Goal: Navigation & Orientation: Go to known website

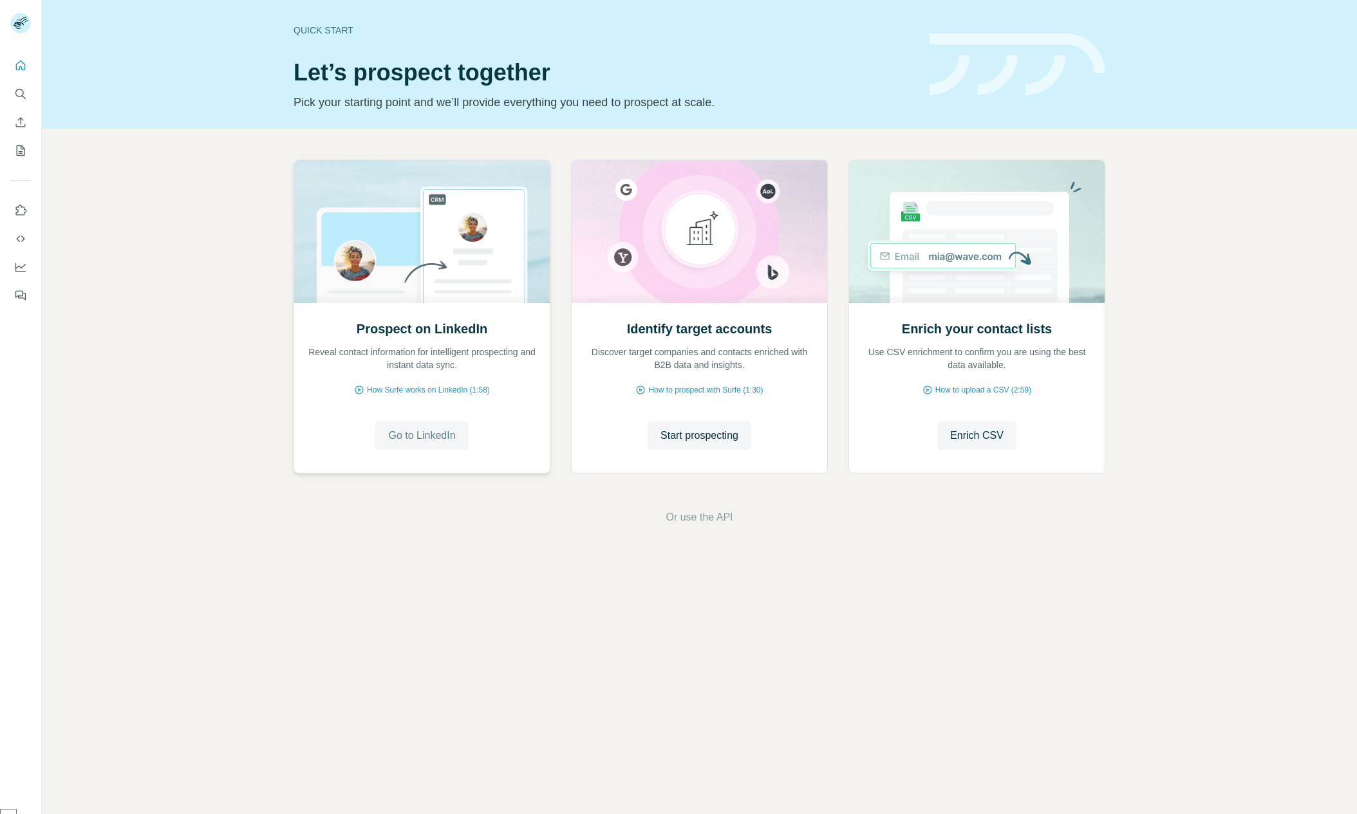
scroll to position [1472, 0]
click at [424, 431] on span "Go to LinkedIn" at bounding box center [421, 435] width 67 height 15
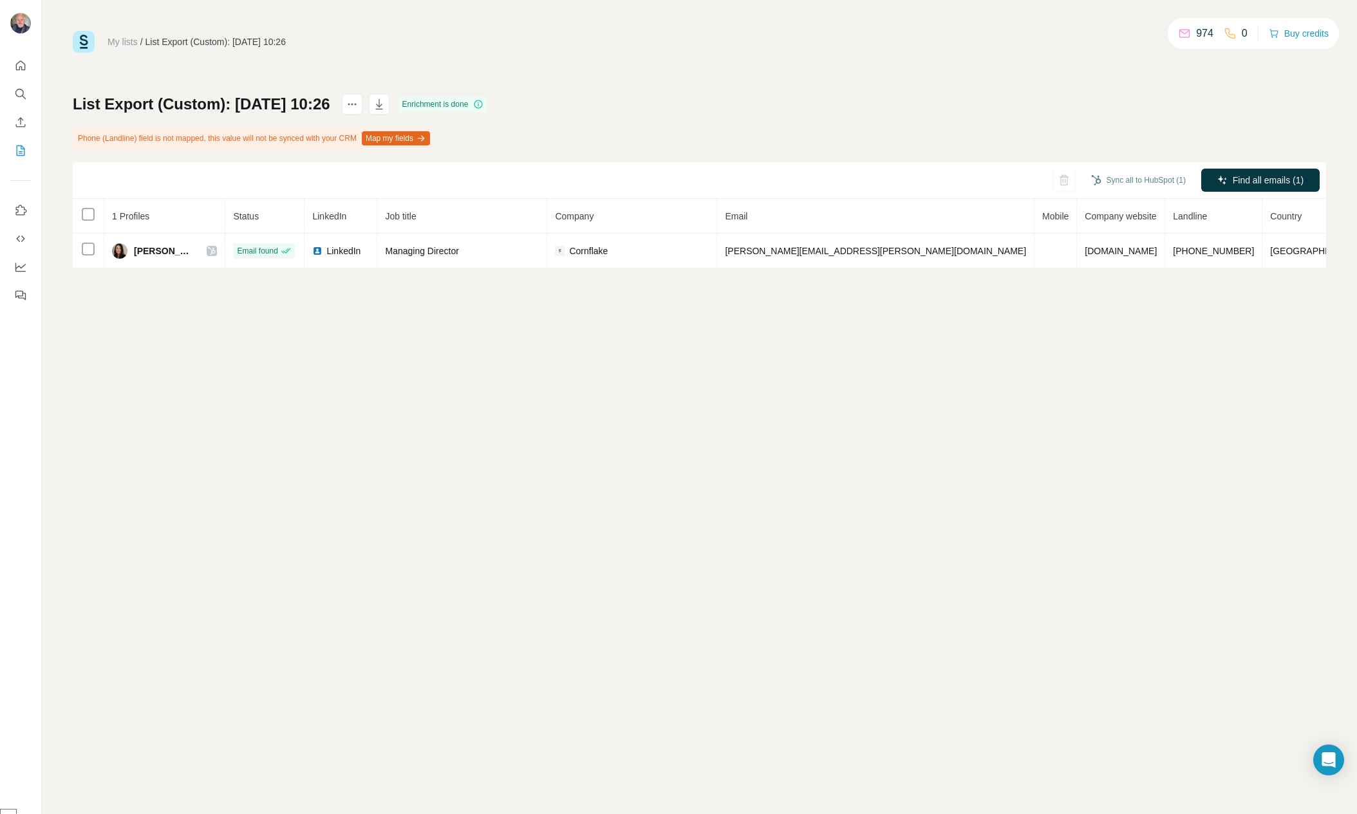
scroll to position [1472, 0]
